Goal: Entertainment & Leisure: Consume media (video, audio)

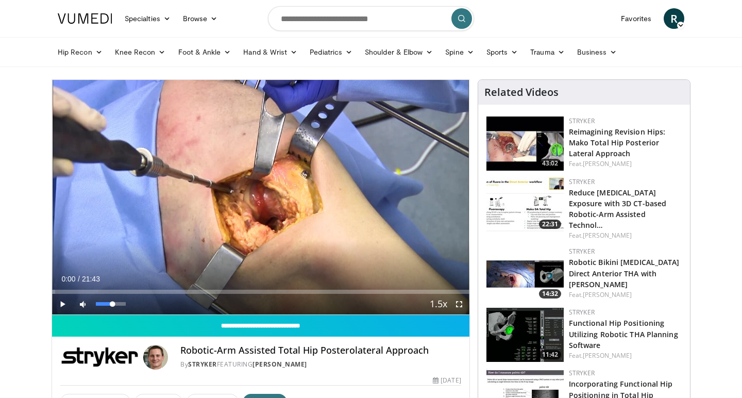
click at [81, 303] on span "Video Player" at bounding box center [83, 304] width 21 height 21
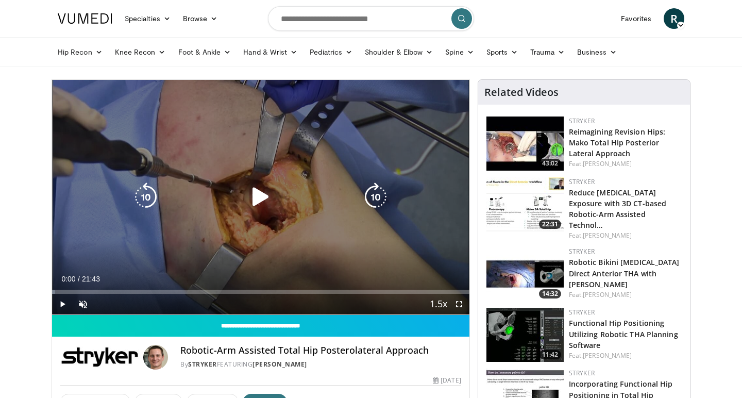
click at [254, 196] on icon "Video Player" at bounding box center [260, 197] width 29 height 29
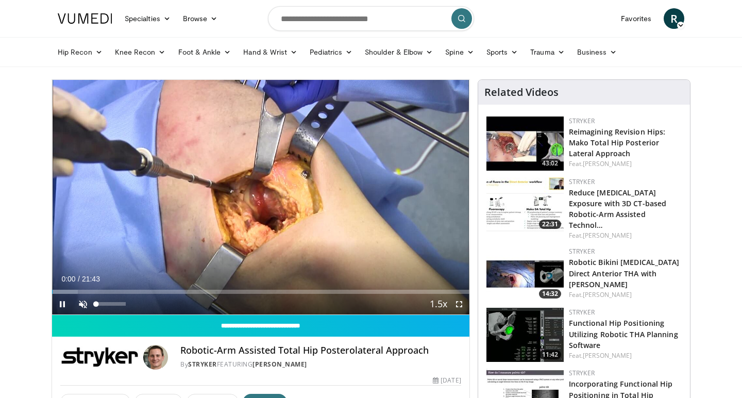
click at [79, 308] on span "Video Player" at bounding box center [83, 304] width 21 height 21
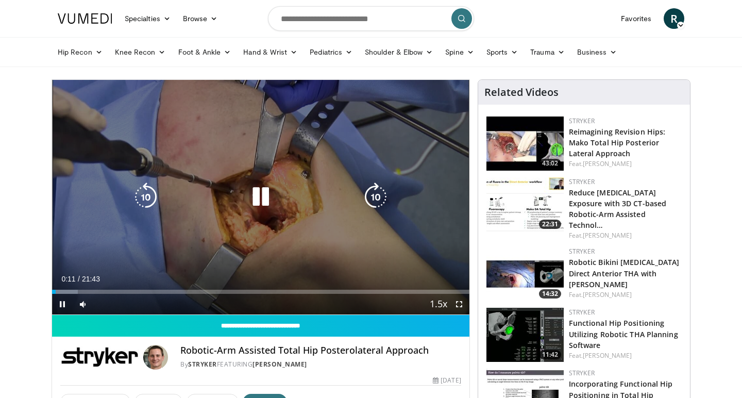
click at [257, 194] on icon "Video Player" at bounding box center [260, 197] width 29 height 29
click at [255, 195] on icon "Video Player" at bounding box center [260, 197] width 29 height 29
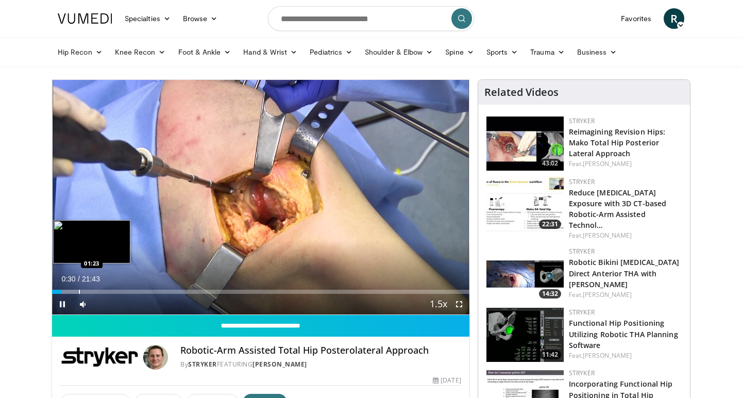
click at [79, 292] on div "Progress Bar" at bounding box center [79, 292] width 1 height 4
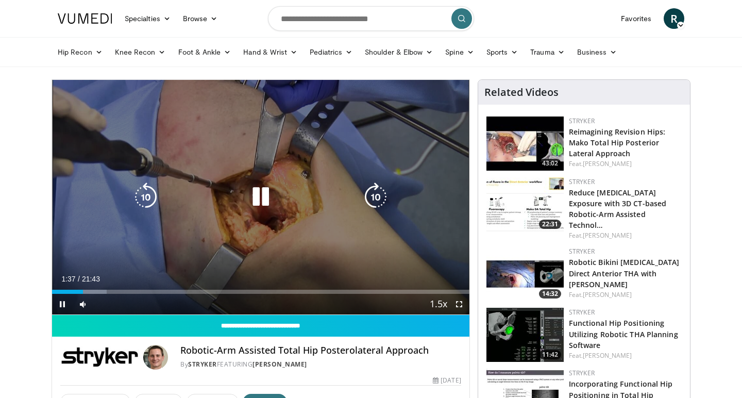
click at [255, 199] on icon "Video Player" at bounding box center [260, 197] width 29 height 29
